Goal: Transaction & Acquisition: Purchase product/service

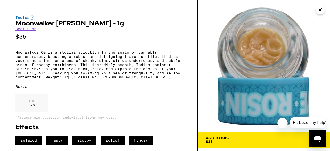
click at [321, 11] on icon "Close" at bounding box center [320, 10] width 6 height 8
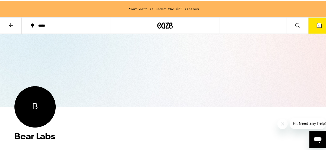
click at [295, 25] on icon at bounding box center [297, 24] width 4 height 4
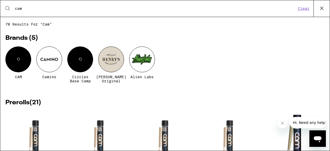
type input "cam"
click at [59, 61] on div at bounding box center [49, 59] width 26 height 26
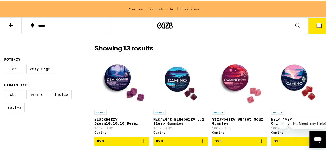
scroll to position [134, 0]
